Goal: Find specific page/section

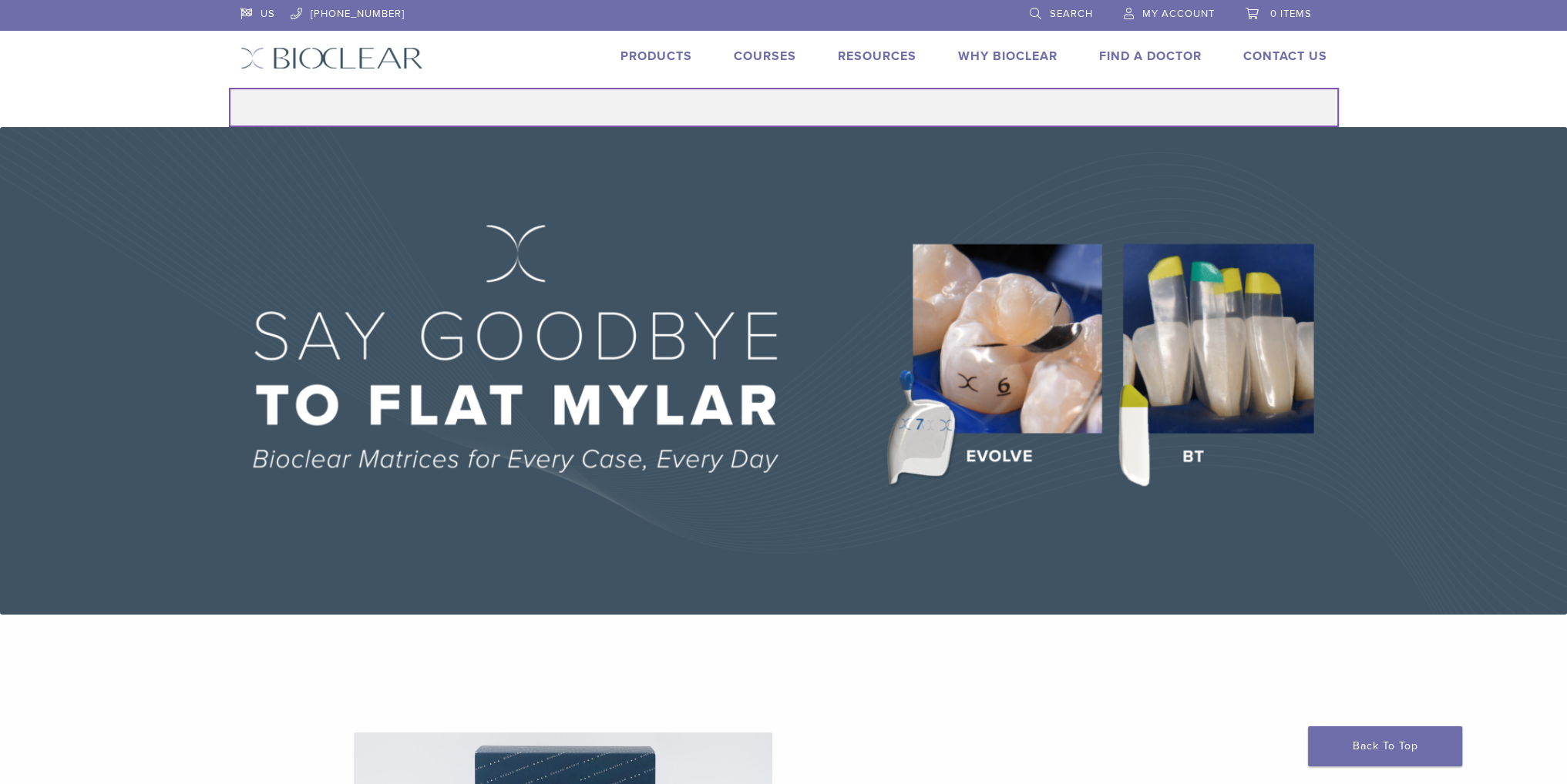
click at [847, 112] on input "Search for:" at bounding box center [784, 107] width 1110 height 39
type input "*******"
click at [228, 87] on button "Search" at bounding box center [228, 87] width 1 height 1
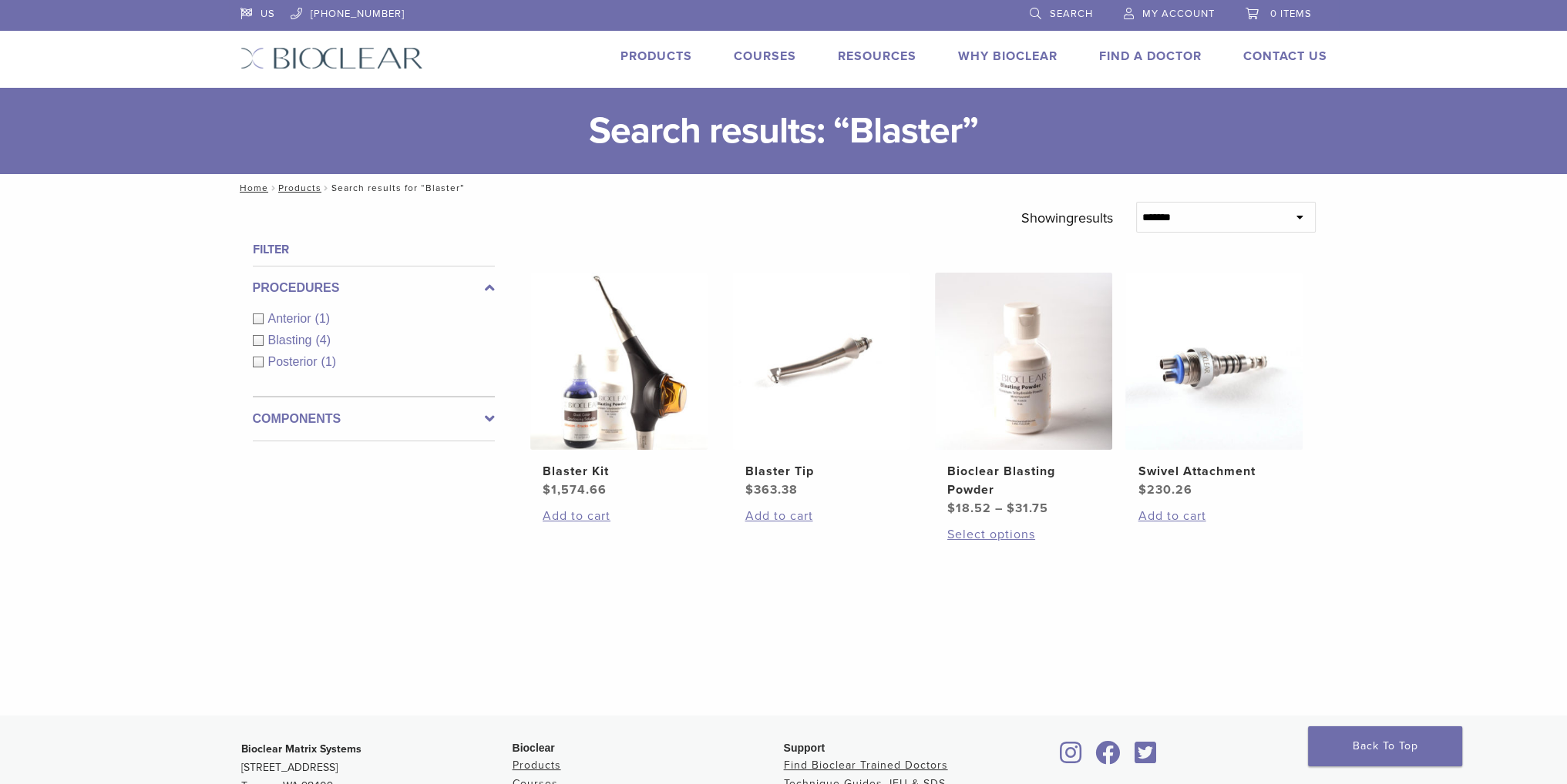
click at [663, 49] on link "Products" at bounding box center [656, 56] width 71 height 16
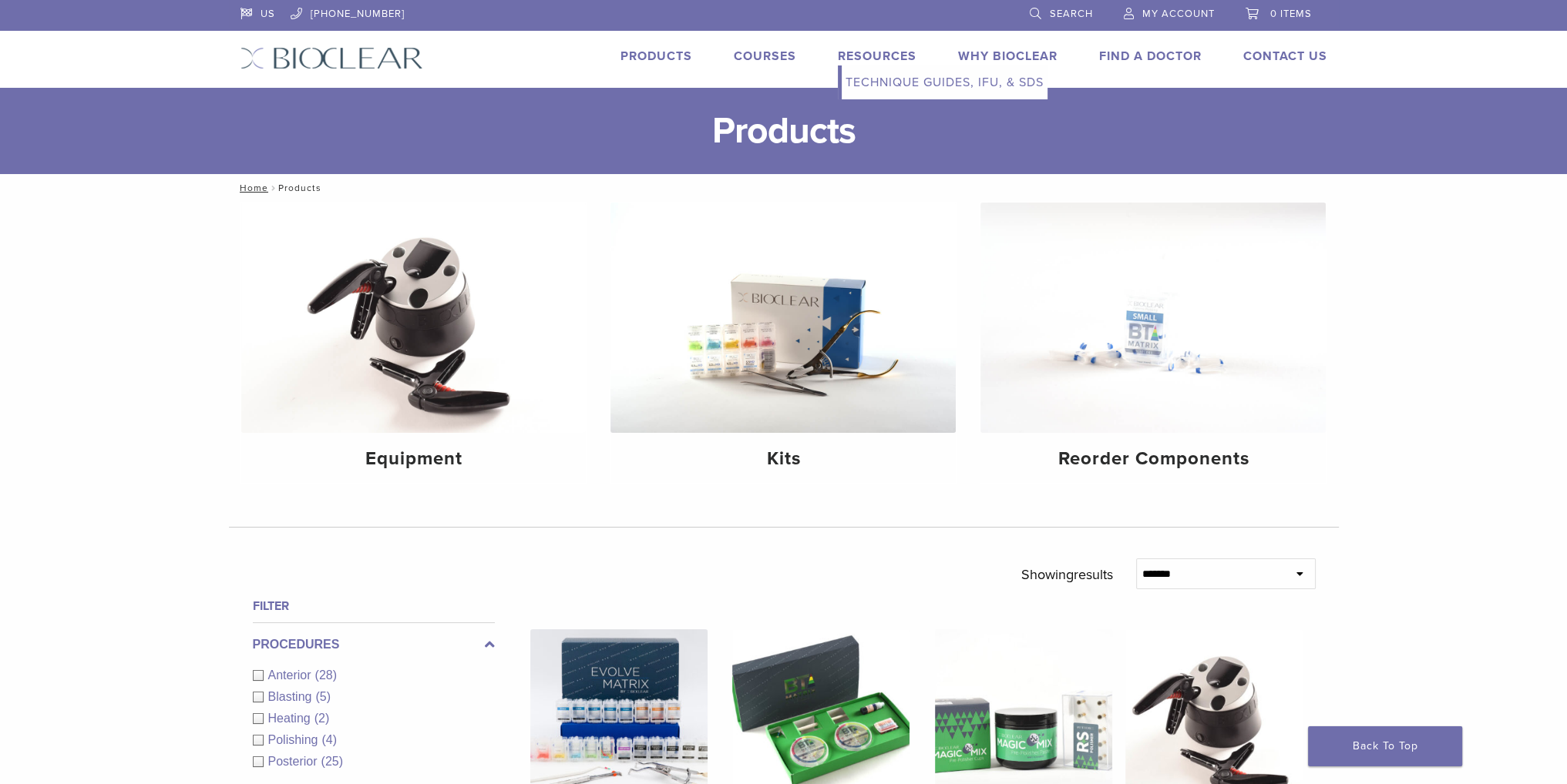
click at [900, 83] on link "Technique Guides, IFU, & SDS" at bounding box center [945, 82] width 206 height 34
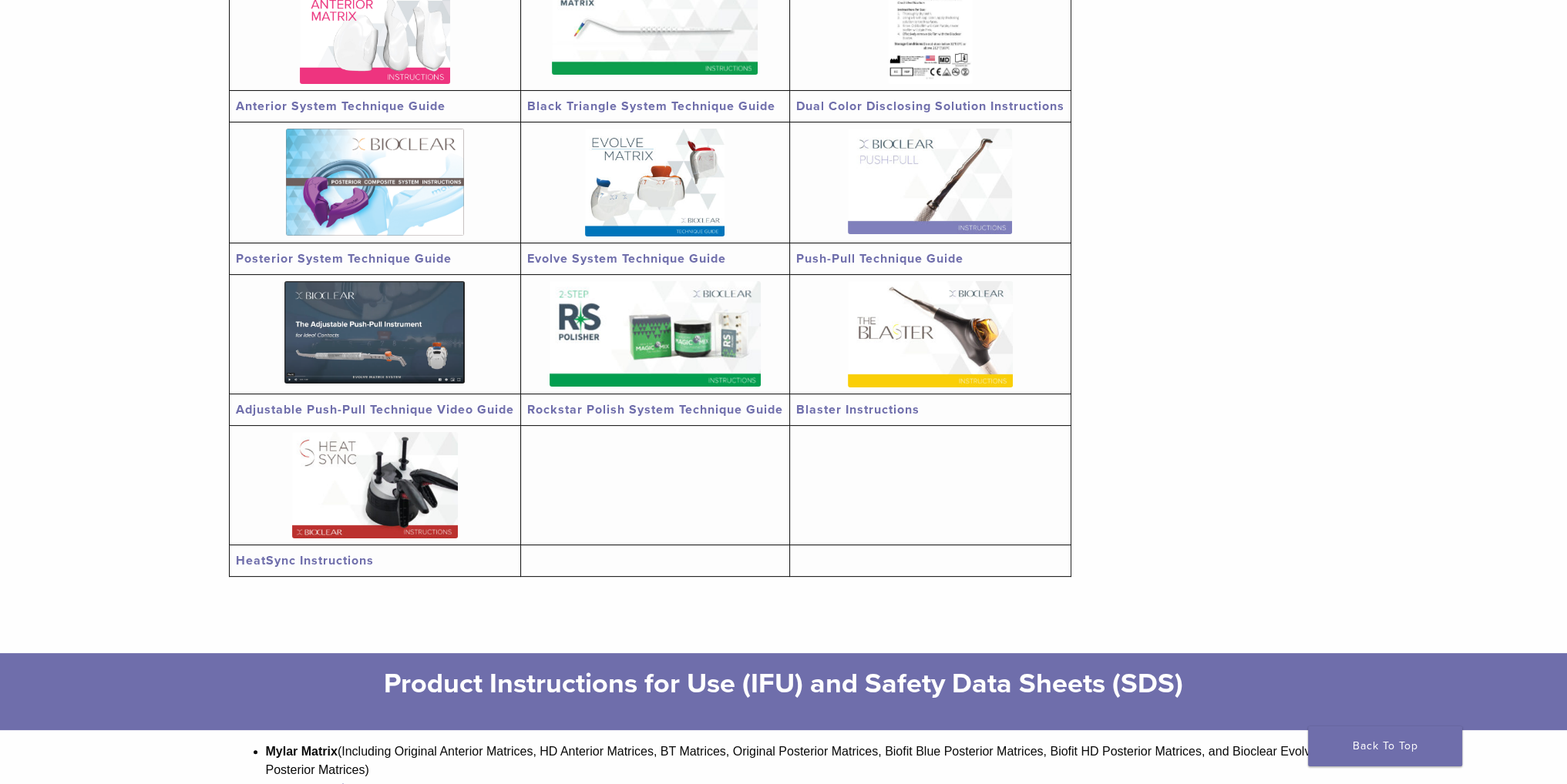
scroll to position [385, 0]
